Goal: Task Accomplishment & Management: Manage account settings

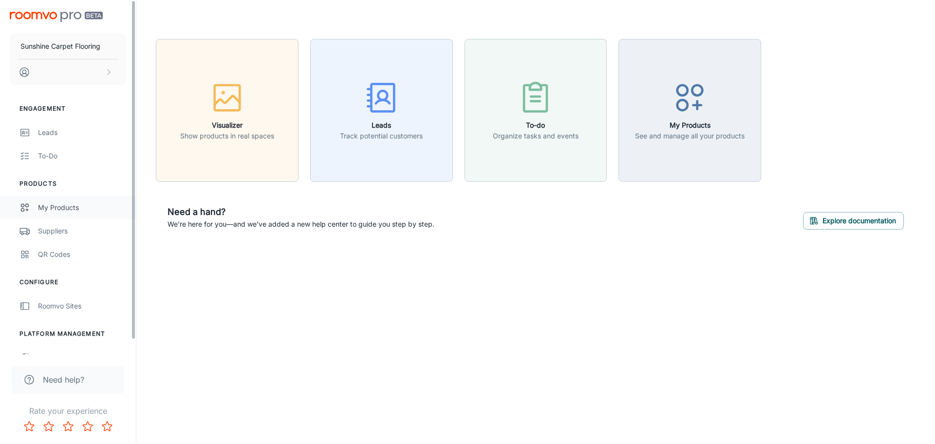
click at [83, 209] on div "My Products" at bounding box center [82, 207] width 88 height 11
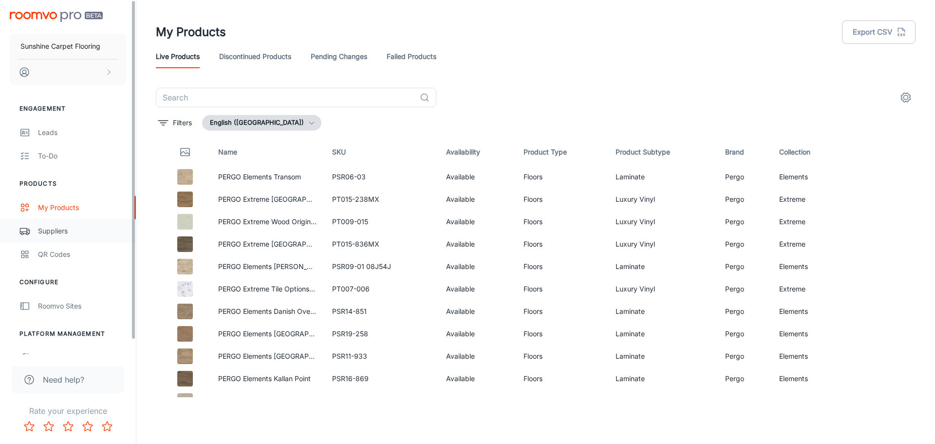
click at [69, 229] on div "Suppliers" at bounding box center [82, 231] width 88 height 11
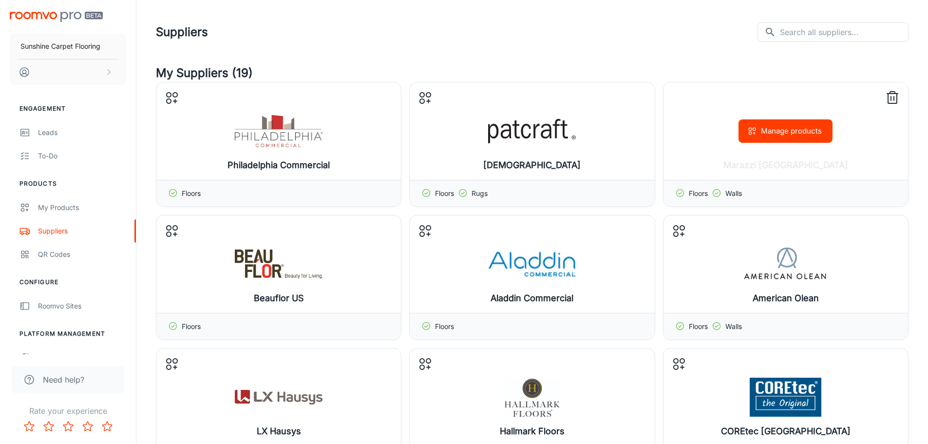
click at [717, 194] on polyline at bounding box center [716, 193] width 3 height 2
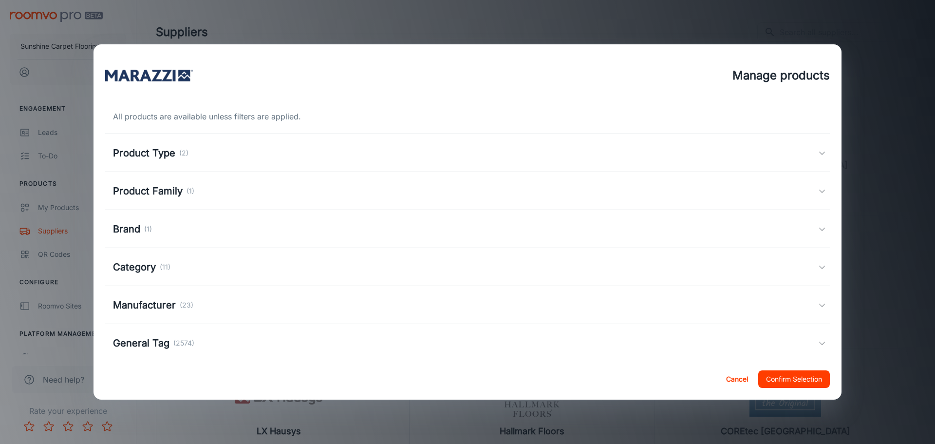
click at [437, 153] on div "Product Type (2)" at bounding box center [466, 153] width 706 height 15
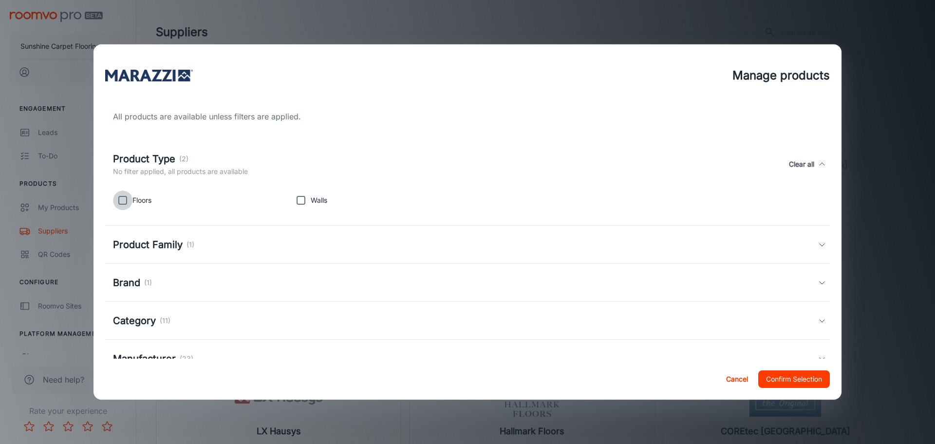
click at [126, 198] on input "checkbox" at bounding box center [122, 200] width 19 height 19
checkbox input "true"
click at [789, 374] on button "Confirm Selection" at bounding box center [795, 379] width 72 height 18
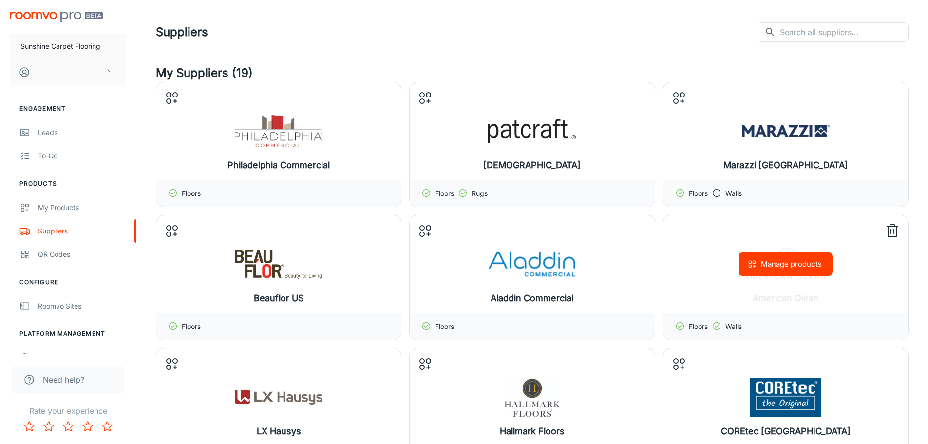
click at [780, 322] on div "Floors Walls" at bounding box center [786, 326] width 245 height 27
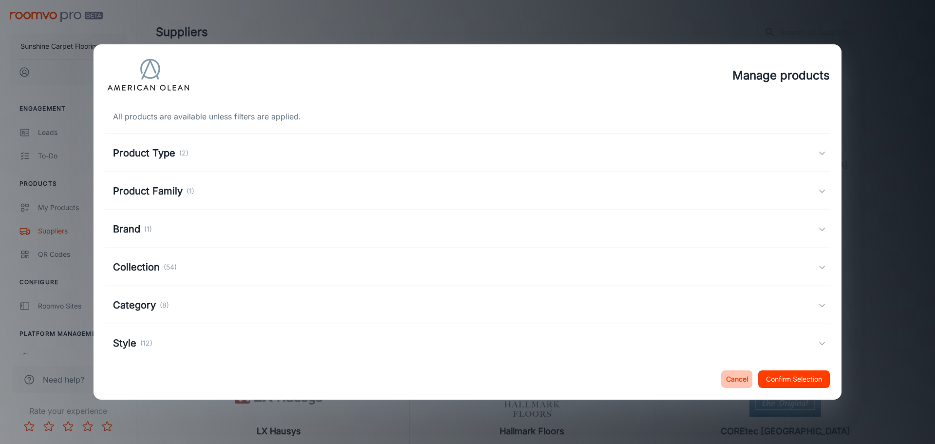
drag, startPoint x: 735, startPoint y: 374, endPoint x: 737, endPoint y: 360, distance: 13.9
click at [735, 374] on button "Cancel" at bounding box center [737, 379] width 31 height 18
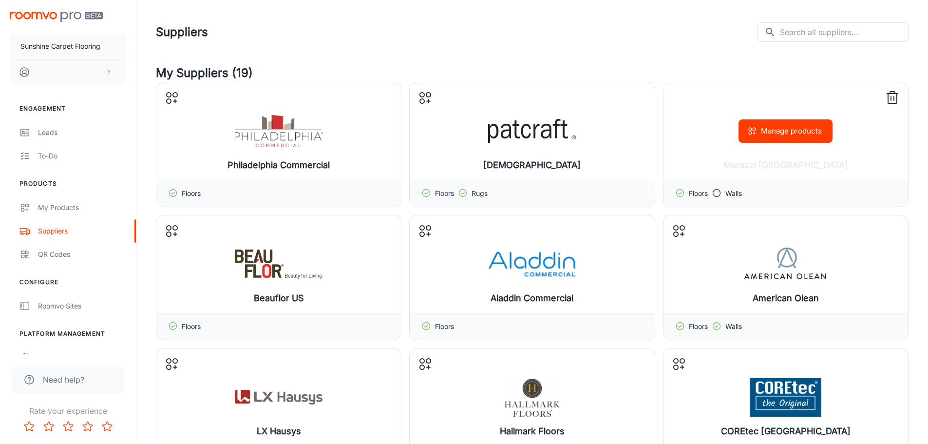
click at [754, 151] on div "Manage products" at bounding box center [786, 130] width 245 height 97
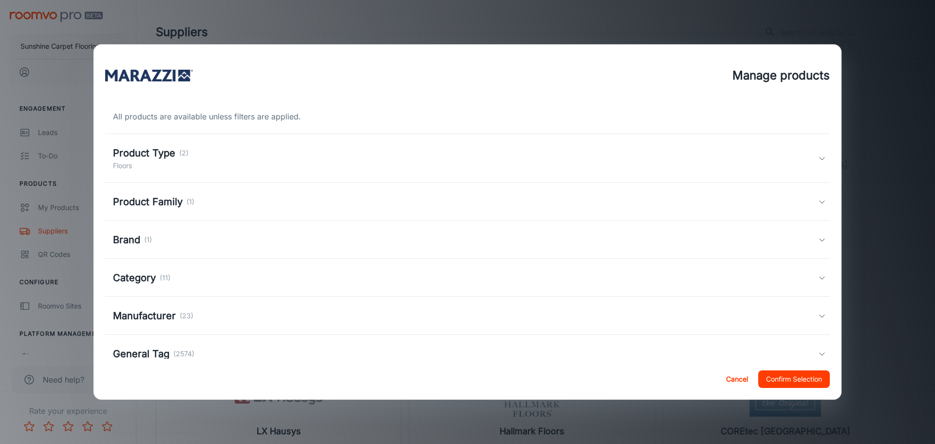
click at [268, 155] on div "Product Type (2) Floors" at bounding box center [466, 158] width 706 height 25
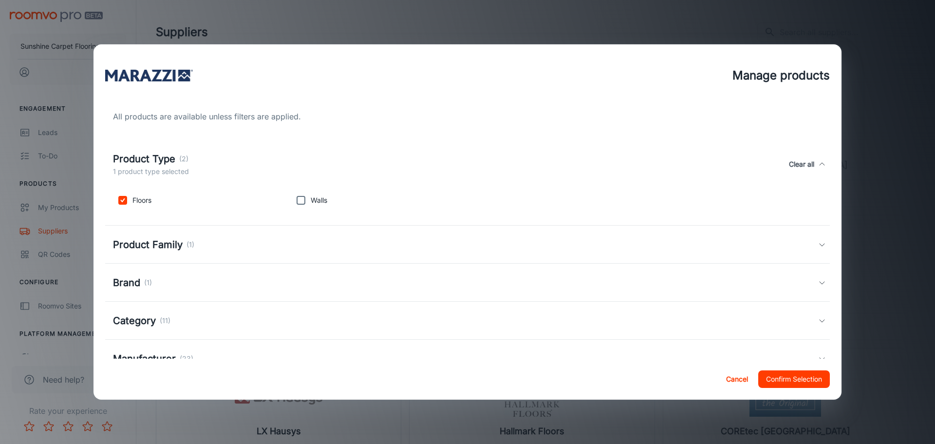
click at [307, 198] on input "checkbox" at bounding box center [300, 200] width 19 height 19
checkbox input "true"
click at [774, 379] on button "Confirm Selection" at bounding box center [795, 379] width 72 height 18
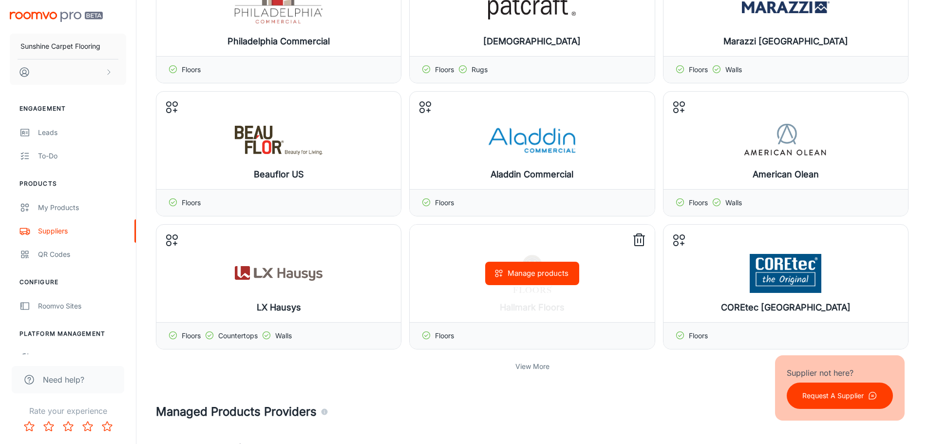
scroll to position [195, 0]
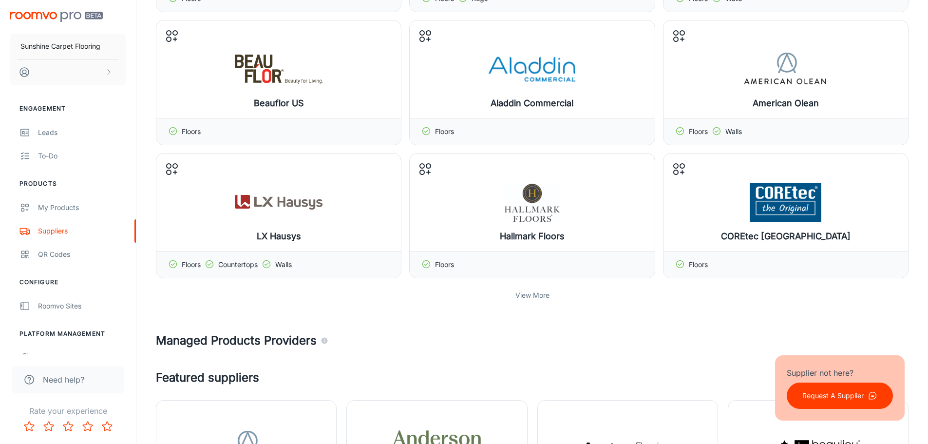
click at [528, 292] on p "View More" at bounding box center [532, 295] width 34 height 11
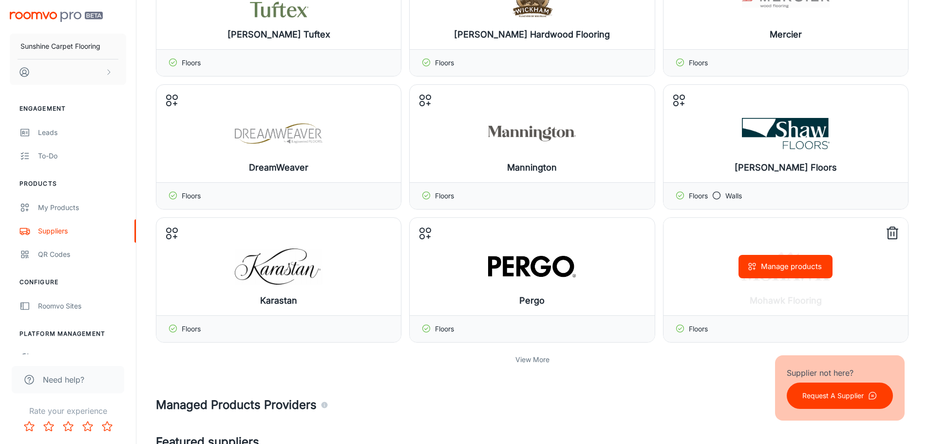
scroll to position [585, 0]
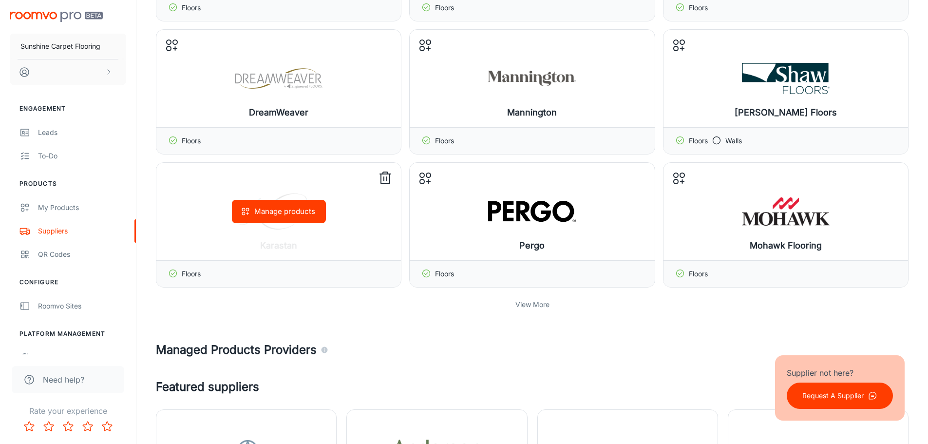
click at [383, 180] on icon at bounding box center [386, 179] width 16 height 16
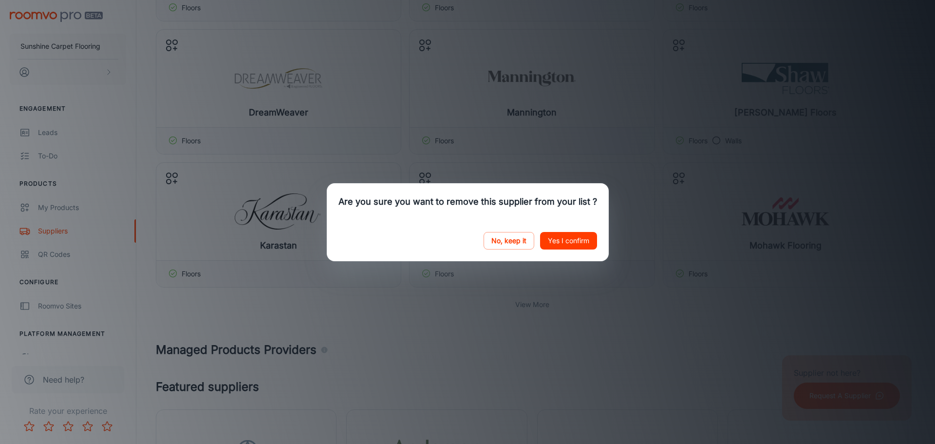
click at [567, 236] on button "Yes I confirm" at bounding box center [568, 241] width 57 height 18
